Goal: Task Accomplishment & Management: Complete application form

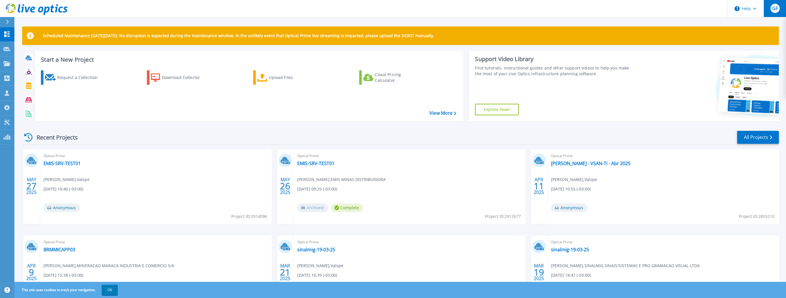
click at [779, 7] on div "GF" at bounding box center [774, 8] width 9 height 9
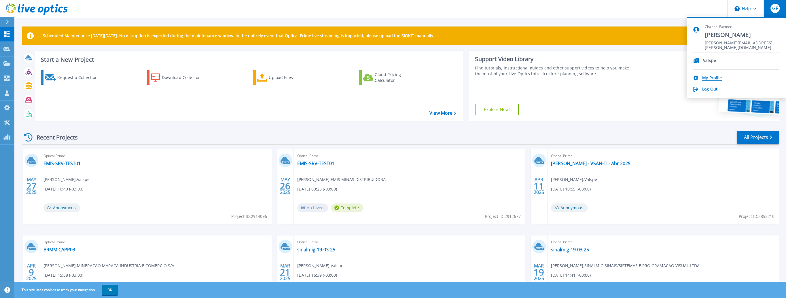
click at [706, 75] on link "My Profile" at bounding box center [712, 77] width 20 height 5
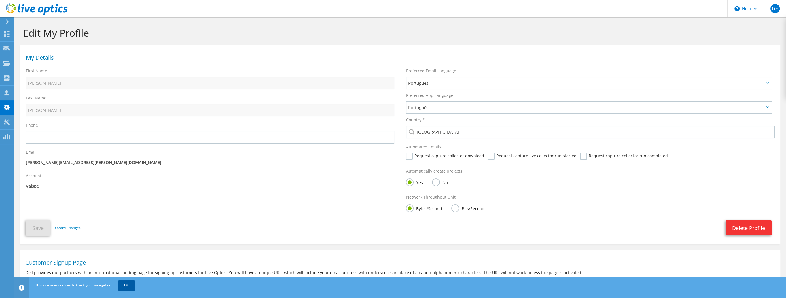
click at [131, 287] on link "OK" at bounding box center [126, 285] width 16 height 10
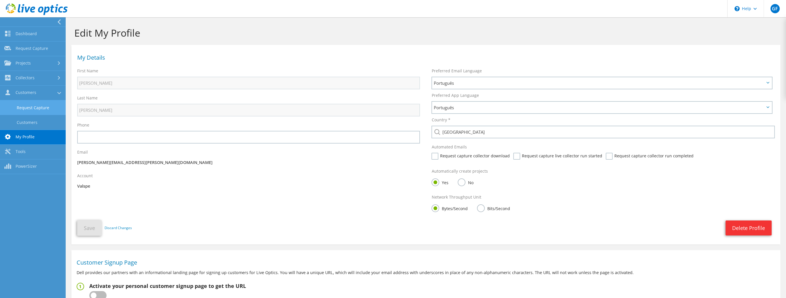
click at [35, 104] on link "Request Capture" at bounding box center [33, 107] width 66 height 15
